Goal: Information Seeking & Learning: Learn about a topic

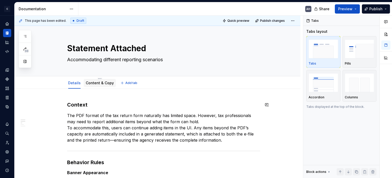
type textarea "*"
click at [116, 61] on textarea "Accommodating different reporting scenarios" at bounding box center [162, 59] width 193 height 8
click at [173, 56] on textarea "Accommodating different reporting scenarios" at bounding box center [162, 59] width 193 height 8
drag, startPoint x: 166, startPoint y: 61, endPoint x: 104, endPoint y: 58, distance: 62.4
click at [104, 58] on textarea "Accommodating different reporting scenarios" at bounding box center [162, 59] width 193 height 8
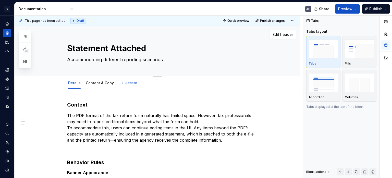
type textarea "Accommodating a"
type textarea "*"
type textarea "Accommodating ad"
type textarea "*"
type textarea "Accommodating add"
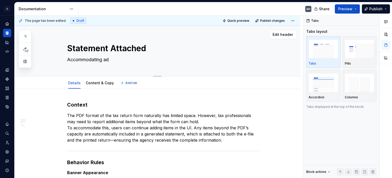
type textarea "*"
type textarea "Accommodating addi"
type textarea "*"
type textarea "Accommodating addit"
type textarea "*"
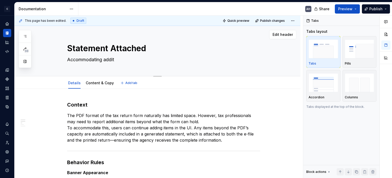
type textarea "Accommodating [PERSON_NAME]"
type textarea "*"
type textarea "Accommodating additio"
type textarea "*"
type textarea "Accommodating addition"
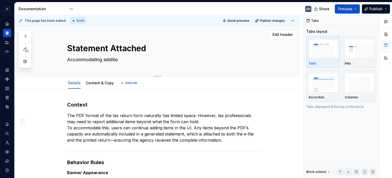
type textarea "*"
type textarea "Accommodating additiona"
type textarea "*"
type textarea "Accommodating additional"
type textarea "*"
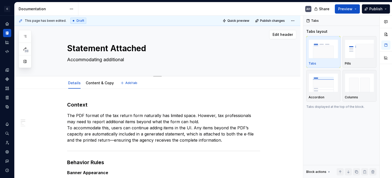
type textarea "Accommodating additional"
type textarea "*"
type textarea "Accommodating additional i"
type textarea "*"
type textarea "Accommodating additional it"
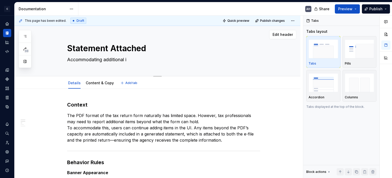
type textarea "*"
type textarea "Accommodating additional ite"
type textarea "*"
type textarea "Accommodating additional item"
type textarea "*"
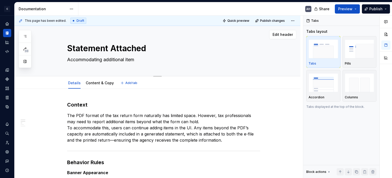
type textarea "Accommodating additional items"
type textarea "*"
type textarea "Accommodating additional items"
type textarea "*"
type textarea "Accommodating additional items b"
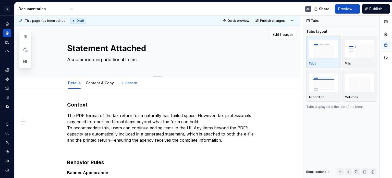
type textarea "*"
type textarea "Accommodating additional items be"
type textarea "*"
type textarea "Accommodating additional items beh"
type textarea "*"
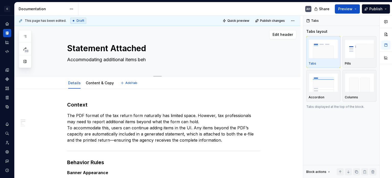
type textarea "Accommodating additional items be"
type textarea "*"
type textarea "Accommodating additional items bey"
type textarea "*"
type textarea "Accommodating additional items beyo"
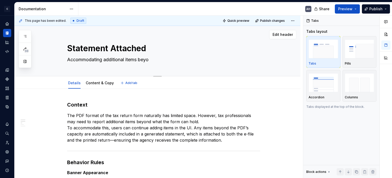
type textarea "*"
type textarea "Accommodating additional items beyon"
type textarea "*"
type textarea "Accommodating additional items beyond"
type textarea "*"
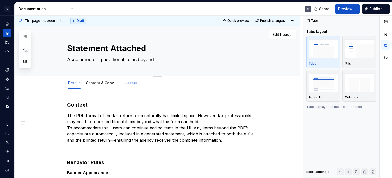
type textarea "Accommodating additional items beyond"
type textarea "*"
type textarea "Accommodating additional items beyond w"
type textarea "*"
type textarea "Accommodating additional items beyond wh"
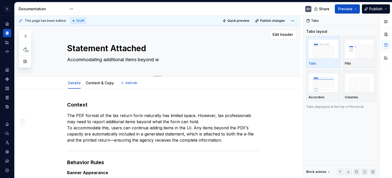
type textarea "*"
type textarea "Accommodating additional items beyond wha"
type textarea "*"
type textarea "Accommodating additional items beyond what"
type textarea "*"
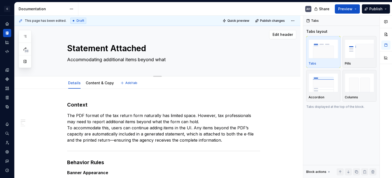
type textarea "Accommodating additional items beyond what"
type textarea "*"
type textarea "Accommodating additional items beyond what t"
type textarea "*"
type textarea "Accommodating additional items beyond what th"
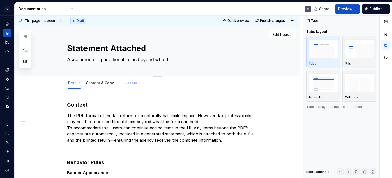
type textarea "*"
type textarea "Accommodating additional items beyond what the"
type textarea "*"
type textarea "Accommodating additional items beyond what the"
type textarea "*"
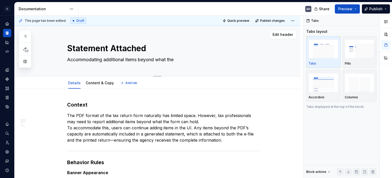
type textarea "Accommodating additional items beyond what the f"
type textarea "*"
type textarea "Accommodating additional items beyond what the fo"
type textarea "*"
type textarea "Accommodating additional items beyond what the for"
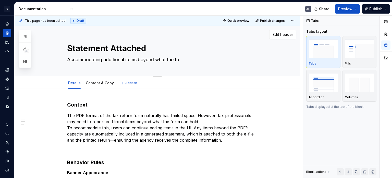
type textarea "*"
type textarea "Accommodating additional items beyond what the form"
type textarea "*"
type textarea "Accommodating additional items beyond what the form"
type textarea "*"
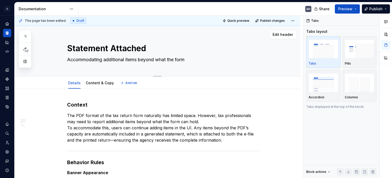
type textarea "Accommodating additional items beyond what the form c"
type textarea "*"
type textarea "Accommodating additional items beyond what the form ca"
type textarea "*"
type textarea "Accommodating additional items beyond what the form can"
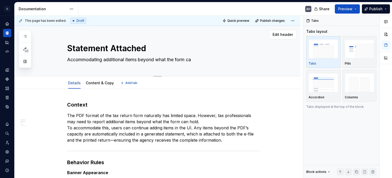
type textarea "*"
type textarea "Accommodating additional items beyond what the form can"
type textarea "*"
type textarea "Accommodating additional items beyond what the form can h"
type textarea "*"
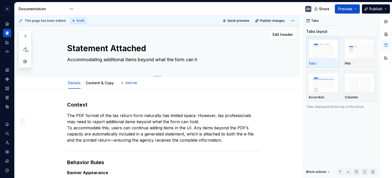
type textarea "Accommodating additional items beyond what the form can ho"
type textarea "*"
type textarea "Accommodating additional items beyond what the form can hol"
type textarea "*"
type textarea "Accommodating additional items beyond what the form can hold"
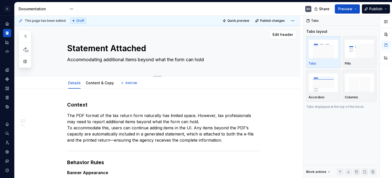
click at [190, 61] on textarea "Accommodating additional items beyond what the form can hold" at bounding box center [162, 59] width 193 height 8
type textarea "*"
type textarea "Accommodating additional items beyond what the form Pcan hold"
type textarea "*"
type textarea "Accommodating additional items beyond what the form PDcan hold"
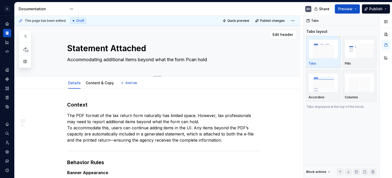
type textarea "*"
type textarea "Accommodating additional items beyond what the form PDFcan hold"
type textarea "*"
type textarea "Accommodating additional items beyond what the form PDF can hold"
type textarea "*"
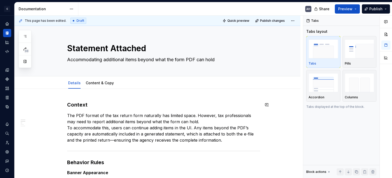
type textarea "Accommodating additional items beyond what the form PDF can hold"
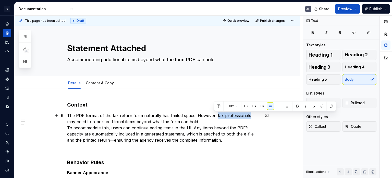
drag, startPoint x: 214, startPoint y: 114, endPoint x: 246, endPoint y: 116, distance: 32.7
click at [246, 116] on p "The PDF format of the tax return form naturally has limited space. However, tax…" at bounding box center [163, 127] width 193 height 31
type textarea "*"
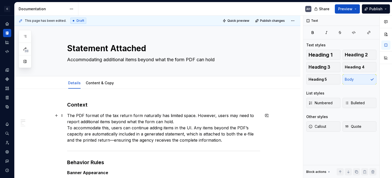
click at [154, 122] on p "The PDF format of the tax return form naturally has limited space. However, use…" at bounding box center [163, 127] width 193 height 31
click at [93, 114] on p "The PDF format of the tax return form naturally has limited space. However, use…" at bounding box center [163, 127] width 193 height 31
click at [190, 123] on p "The PDF format of the tax return form naturally has limited space. However, use…" at bounding box center [163, 127] width 193 height 31
click at [67, 128] on p "The PDF format of the tax return form naturally has limited space. However, use…" at bounding box center [163, 127] width 193 height 31
click at [192, 128] on p "The PDF format of the tax return form naturally has limited space. However, use…" at bounding box center [163, 127] width 193 height 31
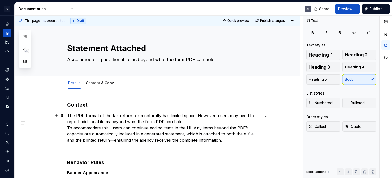
click at [188, 134] on p "The PDF format of the tax return form naturally has limited space. However, use…" at bounding box center [163, 127] width 193 height 31
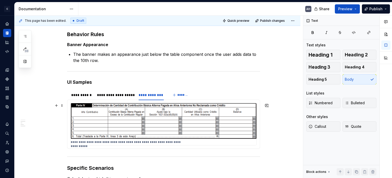
scroll to position [179, 0]
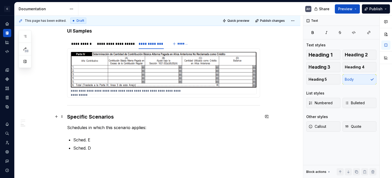
click at [120, 118] on h3 "Specific Scenarios" at bounding box center [163, 116] width 193 height 7
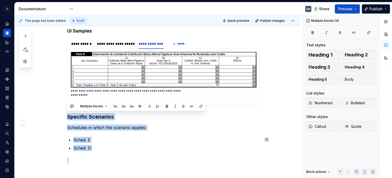
drag, startPoint x: 67, startPoint y: 116, endPoint x: 98, endPoint y: 151, distance: 46.3
click at [98, 151] on div "**********" at bounding box center [163, 42] width 193 height 241
click at [97, 145] on p "Sched. D" at bounding box center [166, 148] width 187 height 6
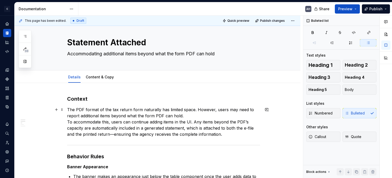
scroll to position [0, 0]
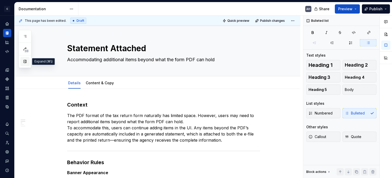
click at [26, 62] on button "button" at bounding box center [24, 61] width 9 height 9
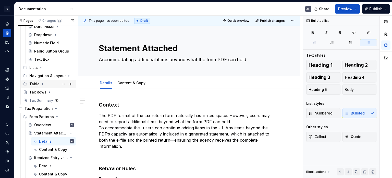
scroll to position [230, 0]
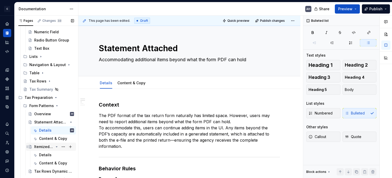
click at [39, 145] on div "Itemized Entry vs Total Amount" at bounding box center [43, 146] width 19 height 5
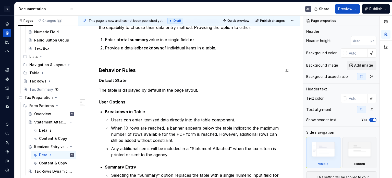
scroll to position [102, 0]
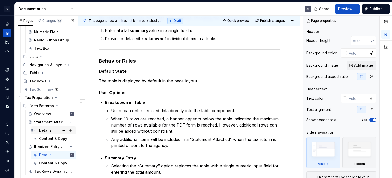
click at [41, 130] on div "Details" at bounding box center [45, 129] width 13 height 5
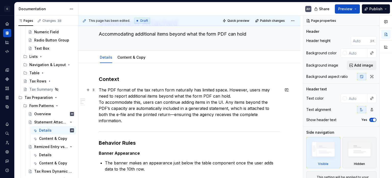
scroll to position [77, 0]
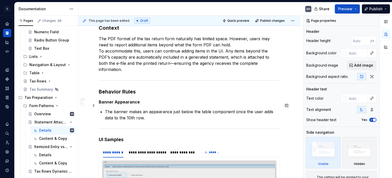
click at [145, 111] on p "The banner makes an appearance just below the table component once the user add…" at bounding box center [192, 114] width 175 height 12
type textarea "*"
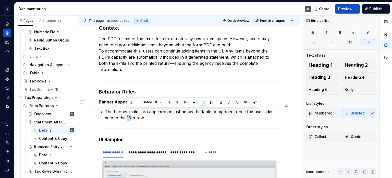
drag, startPoint x: 131, startPoint y: 112, endPoint x: 127, endPoint y: 111, distance: 4.1
click at [127, 111] on p "The banner makes an appearance just below the table component once the user add…" at bounding box center [192, 114] width 175 height 12
drag, startPoint x: 126, startPoint y: 111, endPoint x: 144, endPoint y: 113, distance: 18.3
click at [144, 113] on p "The banner makes an appearance just below the table component once the user add…" at bounding box center [192, 114] width 175 height 12
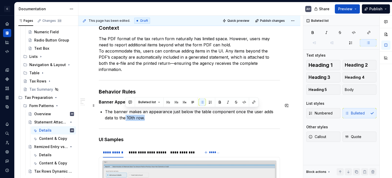
click at [155, 112] on p "The banner makes an appearance just below the table component once the user add…" at bounding box center [192, 114] width 175 height 12
drag, startPoint x: 126, startPoint y: 111, endPoint x: 134, endPoint y: 111, distance: 7.4
click at [134, 111] on p "The banner makes an appearance just below the table component once the user add…" at bounding box center [192, 114] width 175 height 12
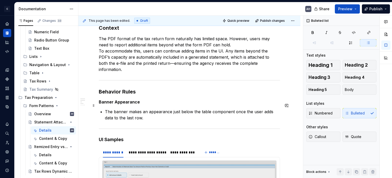
click at [141, 111] on p "The banner makes an appearance just below the table component once the user add…" at bounding box center [192, 114] width 175 height 12
click at [167, 110] on p "The banner makes an appearance just below the table component once the user add…" at bounding box center [192, 114] width 175 height 12
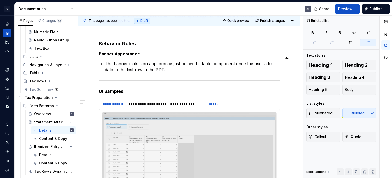
scroll to position [128, 0]
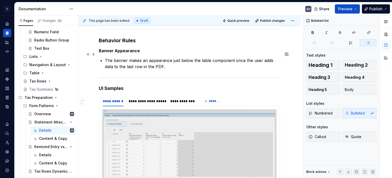
click at [140, 61] on p "The banner makes an appearance just below the table component once the user add…" at bounding box center [192, 63] width 175 height 12
click at [166, 59] on p "The banner makes an appearance just below the table component once the user add…" at bounding box center [192, 63] width 175 height 12
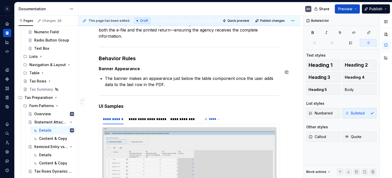
scroll to position [102, 0]
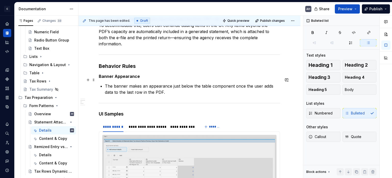
click at [134, 86] on p "The banner makes an appearance just below the table component once the user add…" at bounding box center [192, 89] width 175 height 12
click at [142, 86] on p "The banner makes an appearance just below the table component once the user add…" at bounding box center [192, 89] width 175 height 12
click at [172, 86] on p "The banner makes an appearance just below the table component once the user add…" at bounding box center [192, 89] width 175 height 12
click at [165, 83] on p "The banner makes an appearance just below the table component once the user add…" at bounding box center [192, 89] width 175 height 12
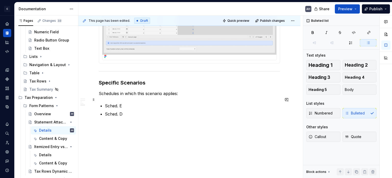
scroll to position [273, 0]
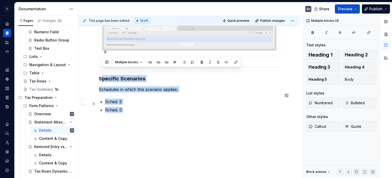
drag, startPoint x: 100, startPoint y: 73, endPoint x: 130, endPoint y: 104, distance: 42.8
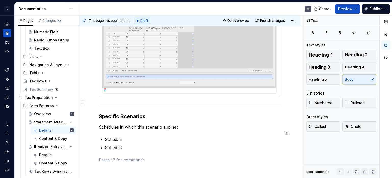
scroll to position [222, 0]
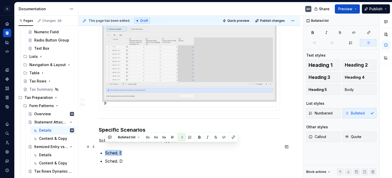
drag, startPoint x: 122, startPoint y: 146, endPoint x: 101, endPoint y: 144, distance: 21.0
click at [105, 149] on li "Sched. E" at bounding box center [192, 152] width 175 height 6
type textarea "*"
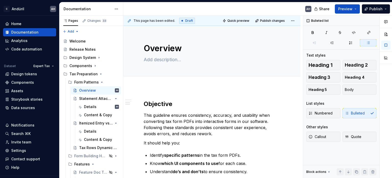
scroll to position [281, 0]
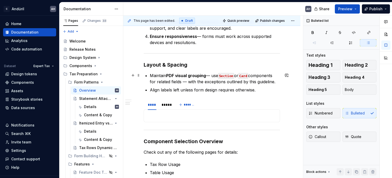
click at [184, 74] on strong "PDF visual grouping" at bounding box center [186, 75] width 40 height 5
type textarea "*"
